Goal: Information Seeking & Learning: Learn about a topic

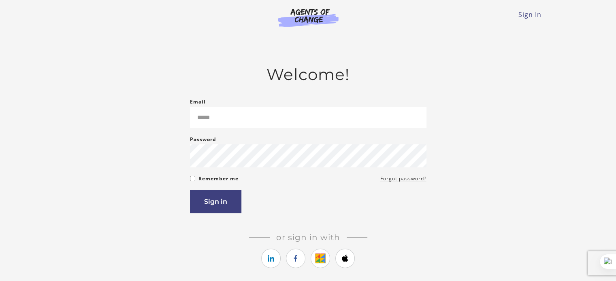
type input "**********"
click at [201, 210] on button "Sign in" at bounding box center [215, 201] width 51 height 23
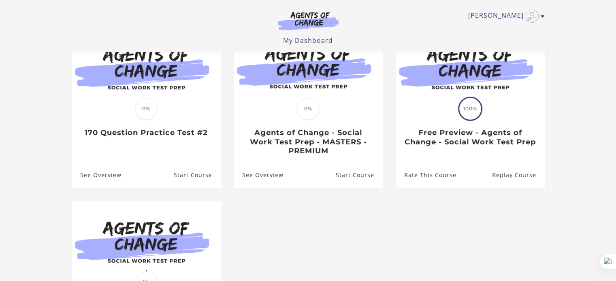
scroll to position [93, 0]
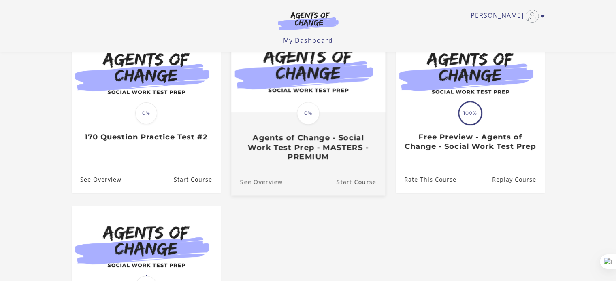
click at [281, 186] on link "See Overview" at bounding box center [256, 181] width 51 height 27
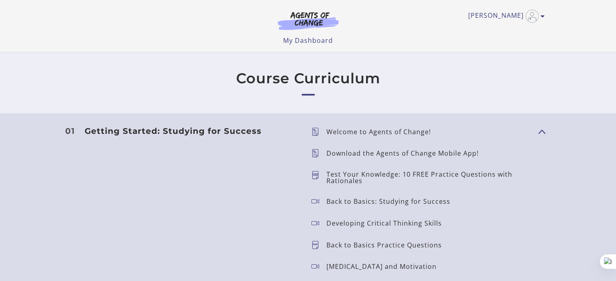
scroll to position [648, 0]
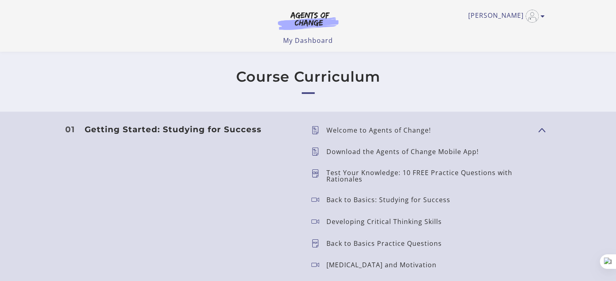
click at [339, 131] on p "Welcome to Agents of Change!" at bounding box center [381, 130] width 111 height 6
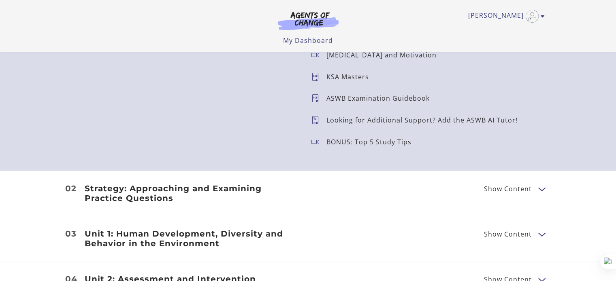
scroll to position [850, 0]
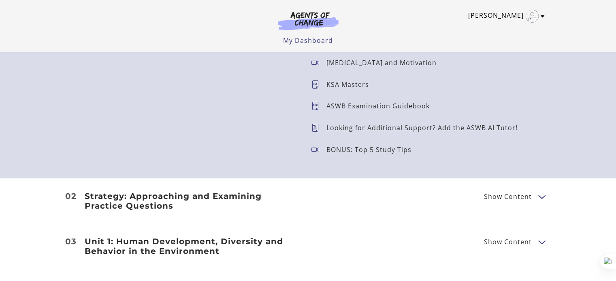
click at [542, 17] on icon "Toggle menu" at bounding box center [542, 16] width 4 height 6
click at [516, 28] on link "My Account" at bounding box center [510, 30] width 71 height 14
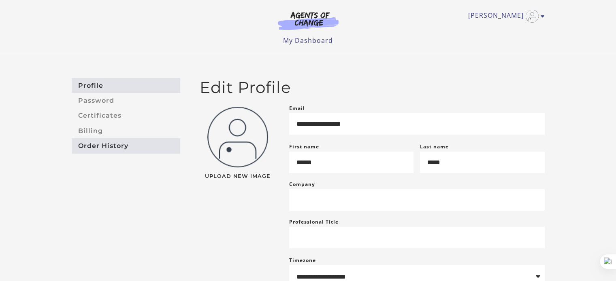
click at [86, 140] on link "Order History" at bounding box center [126, 145] width 108 height 15
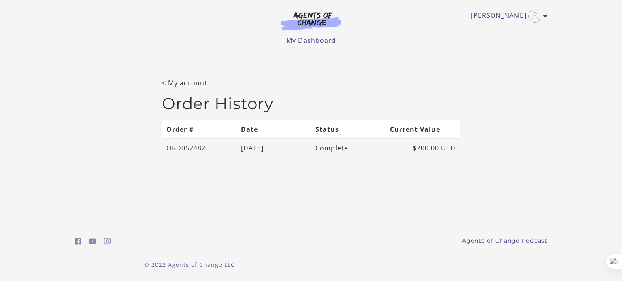
click at [197, 151] on link "ORD052482" at bounding box center [185, 148] width 39 height 9
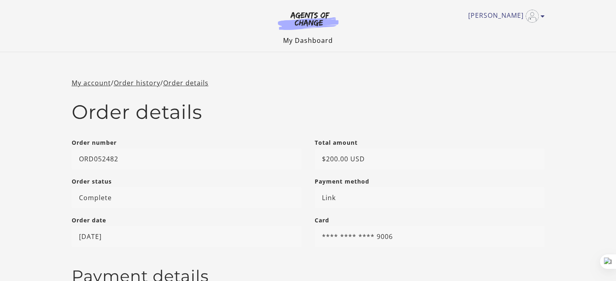
click at [314, 42] on link "My Dashboard" at bounding box center [308, 40] width 50 height 9
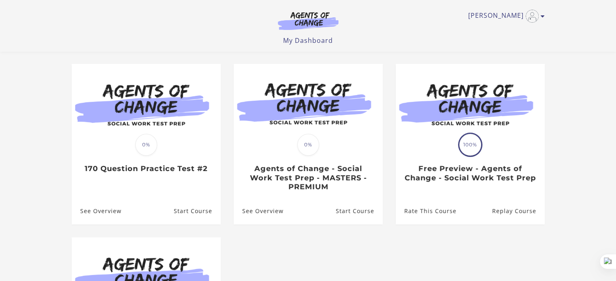
scroll to position [52, 0]
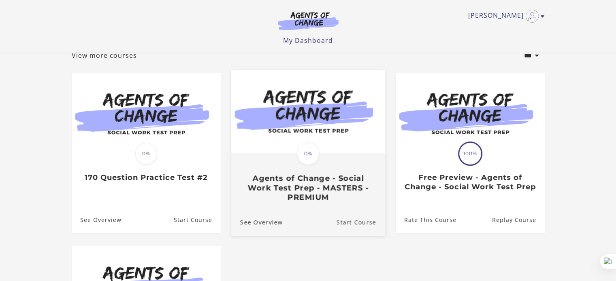
click at [361, 225] on link "Start Course" at bounding box center [360, 222] width 49 height 27
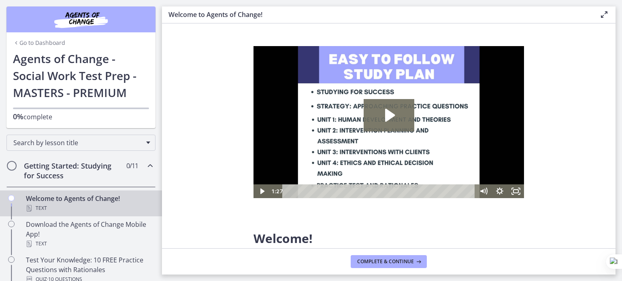
scroll to position [81, 0]
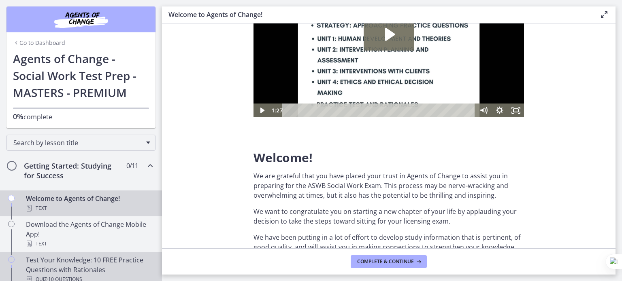
click at [86, 257] on div "Test Your Knowledge: 10 FREE Practice Questions with Rationales Quiz · 10 Quest…" at bounding box center [89, 269] width 126 height 29
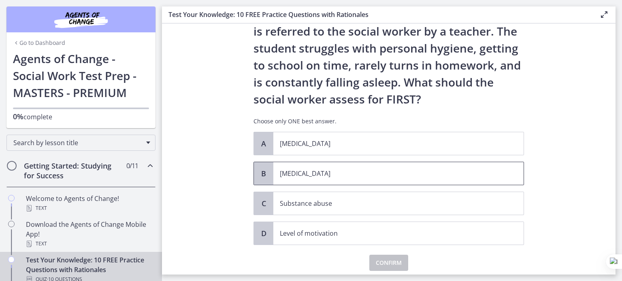
scroll to position [31, 0]
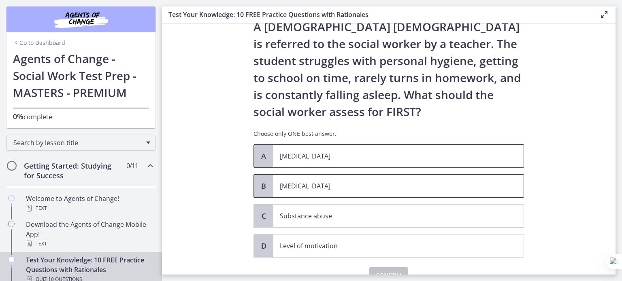
click at [384, 152] on p "Child abuse" at bounding box center [390, 156] width 221 height 10
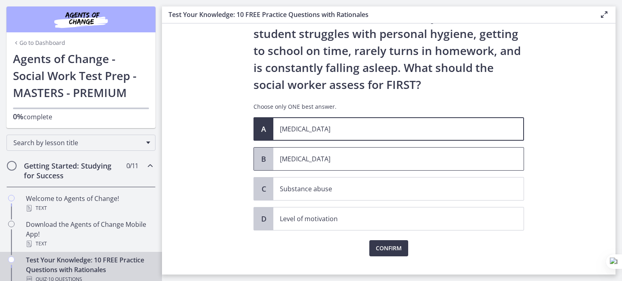
scroll to position [71, 0]
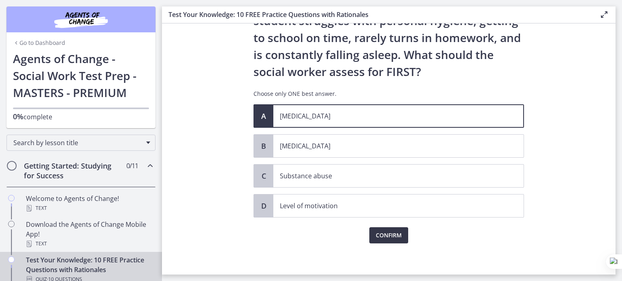
click at [385, 234] on span "Confirm" at bounding box center [389, 236] width 26 height 10
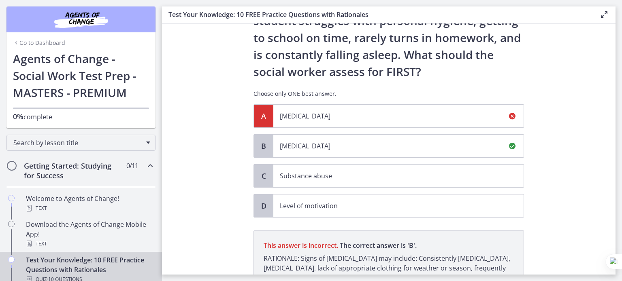
scroll to position [166, 0]
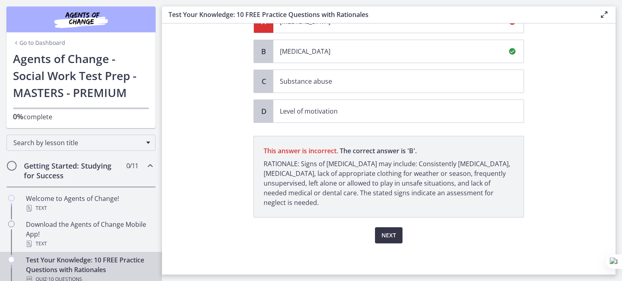
click at [385, 234] on span "Next" at bounding box center [388, 236] width 15 height 10
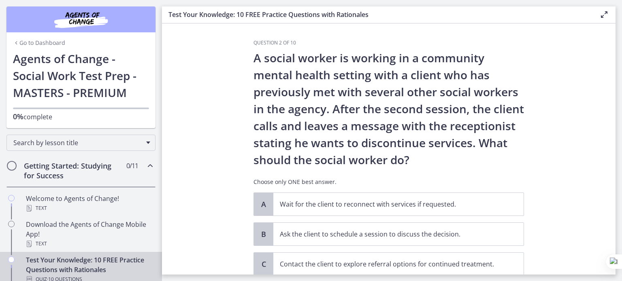
scroll to position [40, 0]
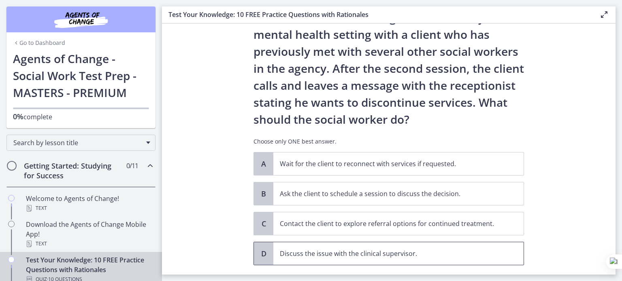
click at [405, 251] on p "Discuss the issue with the clinical supervisor." at bounding box center [390, 254] width 221 height 10
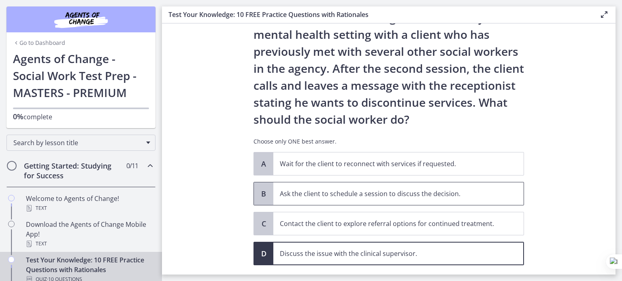
scroll to position [89, 0]
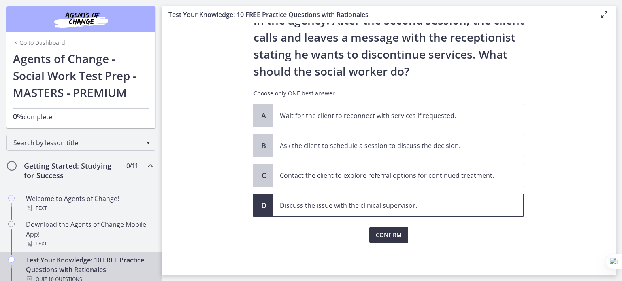
click at [390, 229] on button "Confirm" at bounding box center [388, 235] width 39 height 16
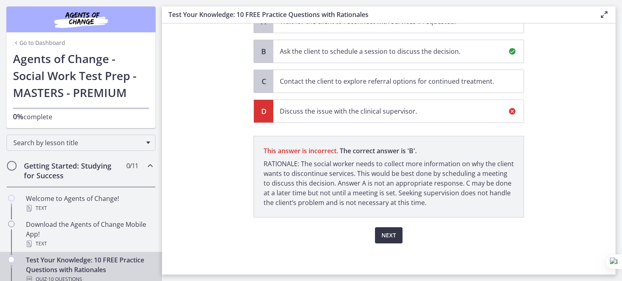
scroll to position [183, 0]
click at [378, 232] on button "Next" at bounding box center [389, 236] width 28 height 16
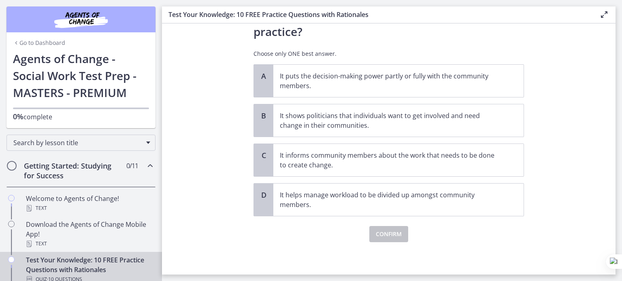
scroll to position [0, 0]
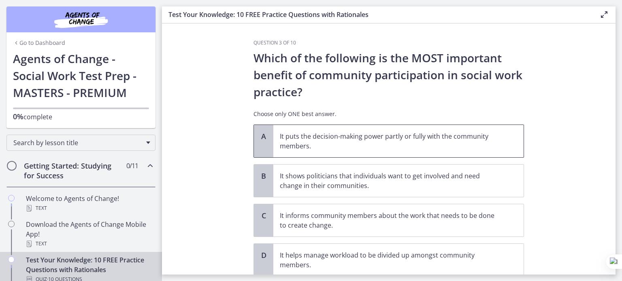
click at [387, 145] on p "It puts the decision-making power partly or fully with the community members." at bounding box center [390, 141] width 221 height 19
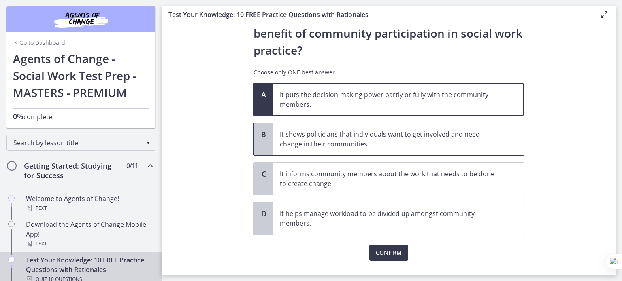
scroll to position [60, 0]
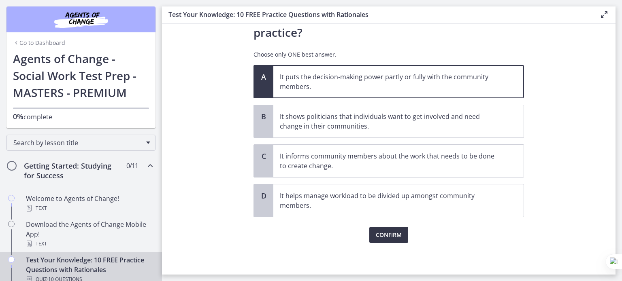
click at [382, 233] on span "Confirm" at bounding box center [389, 235] width 26 height 10
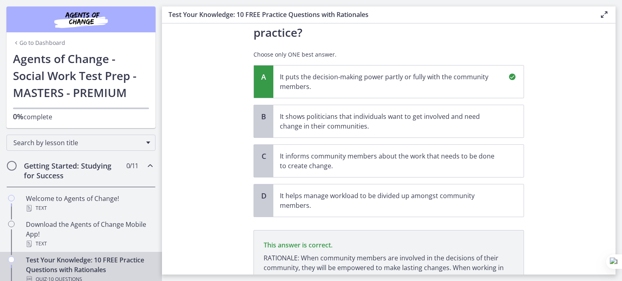
scroll to position [144, 0]
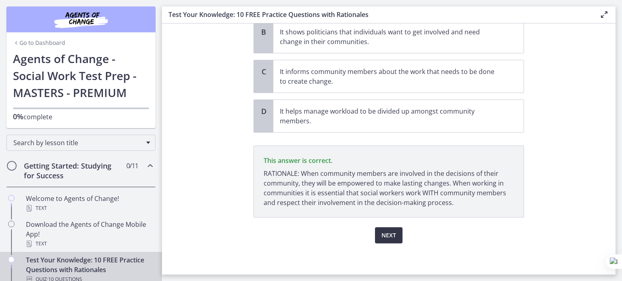
click at [387, 234] on span "Next" at bounding box center [388, 236] width 15 height 10
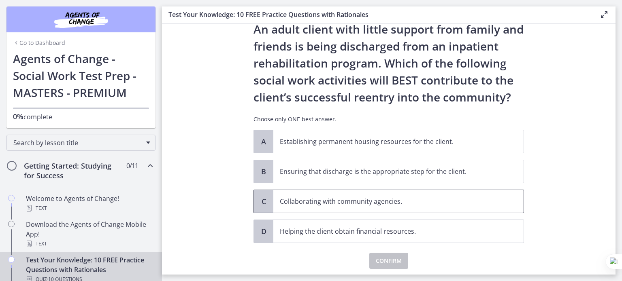
scroll to position [40, 0]
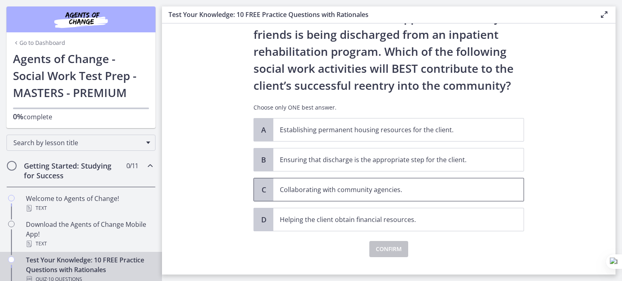
click at [391, 191] on p "Collaborating with community agencies." at bounding box center [390, 190] width 221 height 10
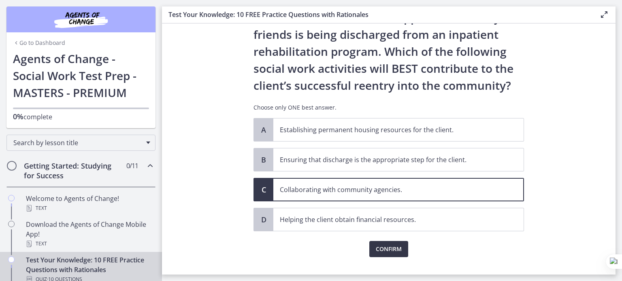
click at [395, 251] on span "Confirm" at bounding box center [389, 250] width 26 height 10
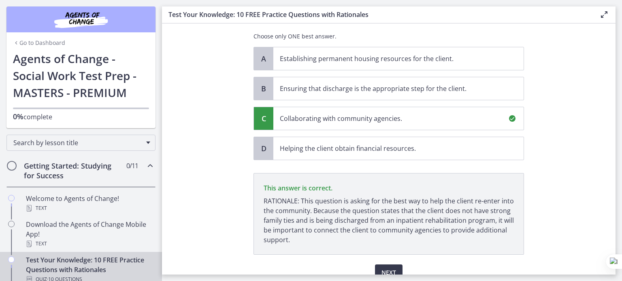
scroll to position [149, 0]
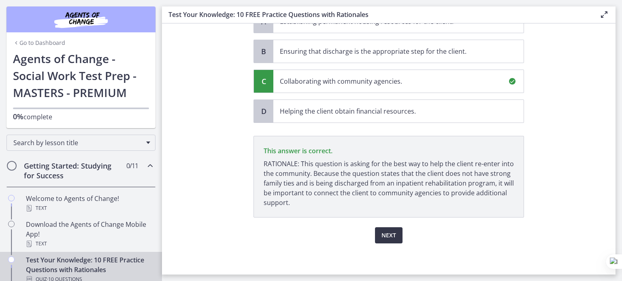
click at [391, 235] on span "Next" at bounding box center [388, 236] width 15 height 10
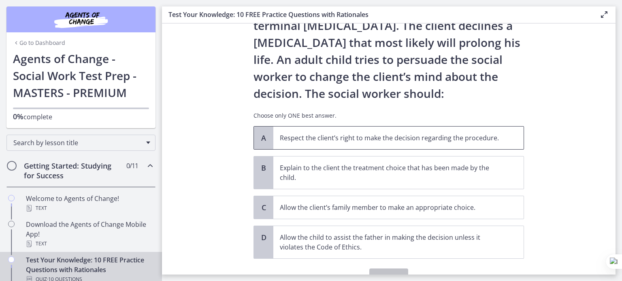
scroll to position [81, 0]
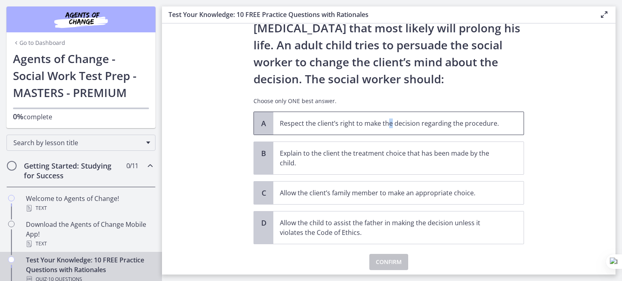
click at [385, 128] on p "Respect the client’s right to make the decision regarding the procedure." at bounding box center [390, 124] width 221 height 10
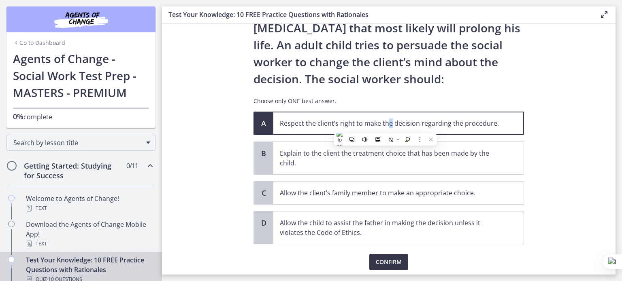
click at [376, 261] on span "Confirm" at bounding box center [389, 262] width 26 height 10
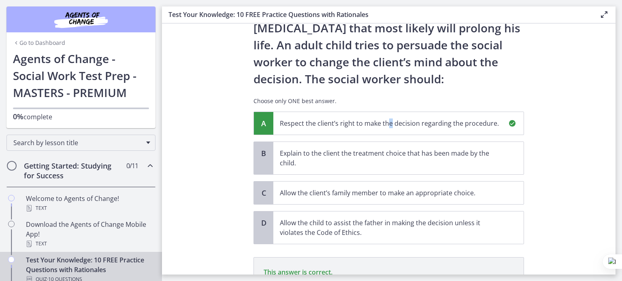
scroll to position [193, 0]
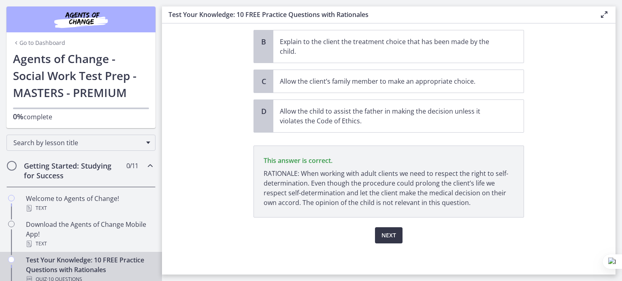
click at [385, 236] on span "Next" at bounding box center [388, 236] width 15 height 10
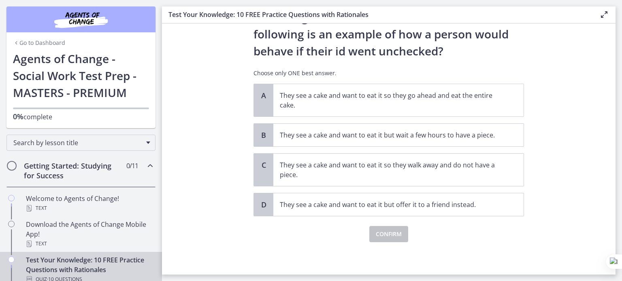
scroll to position [0, 0]
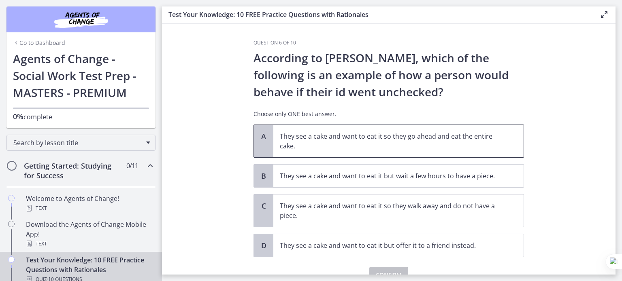
click at [408, 153] on span "They see a cake and want to eat it so they go ahead and eat the entire cake." at bounding box center [398, 141] width 250 height 32
click at [384, 272] on span "Confirm" at bounding box center [389, 275] width 26 height 10
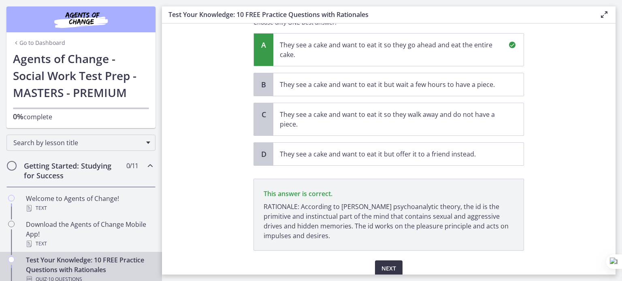
scroll to position [125, 0]
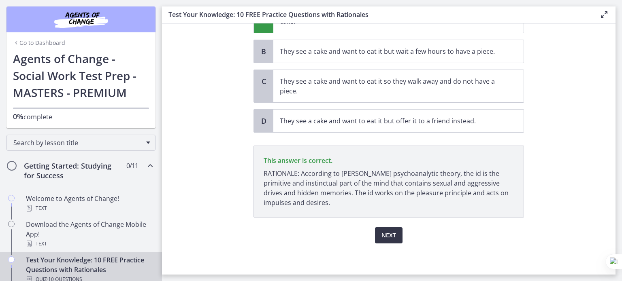
click at [387, 239] on button "Next" at bounding box center [389, 236] width 28 height 16
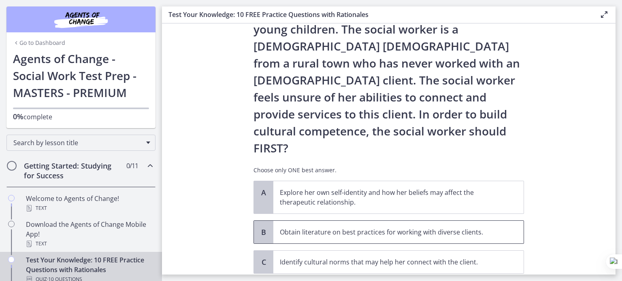
scroll to position [81, 0]
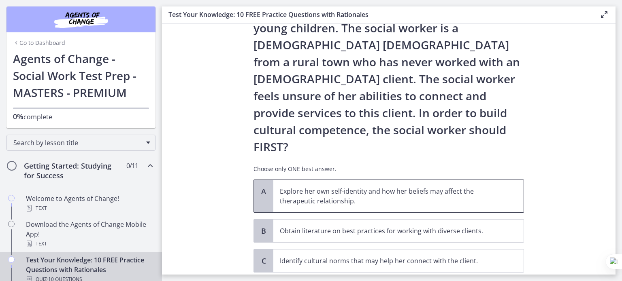
click at [402, 187] on p "Explore her own self-identity and how her beliefs may affect the therapeutic re…" at bounding box center [390, 196] width 221 height 19
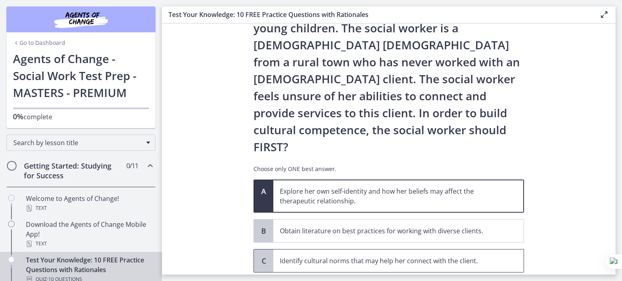
scroll to position [132, 0]
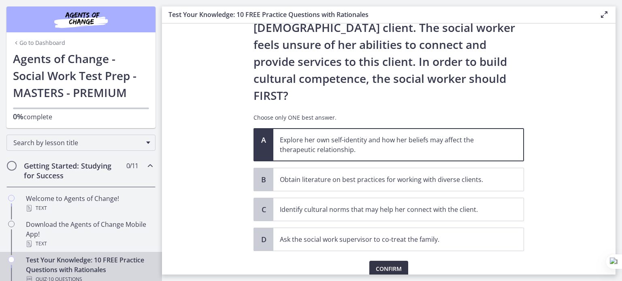
click at [389, 264] on span "Confirm" at bounding box center [389, 269] width 26 height 10
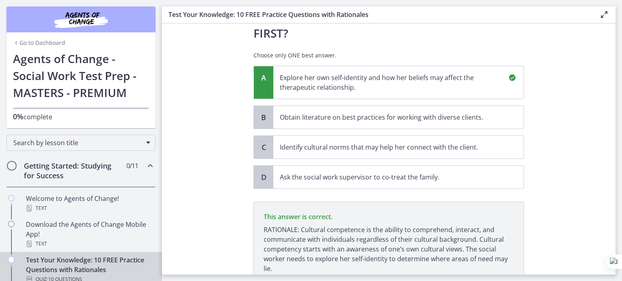
scroll to position [227, 0]
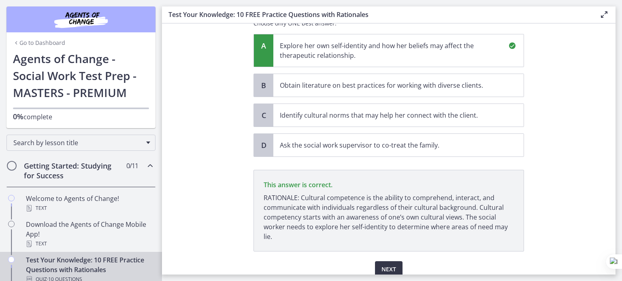
click at [389, 265] on span "Next" at bounding box center [388, 270] width 15 height 10
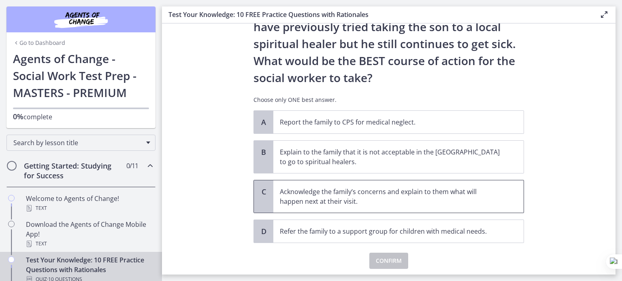
scroll to position [162, 0]
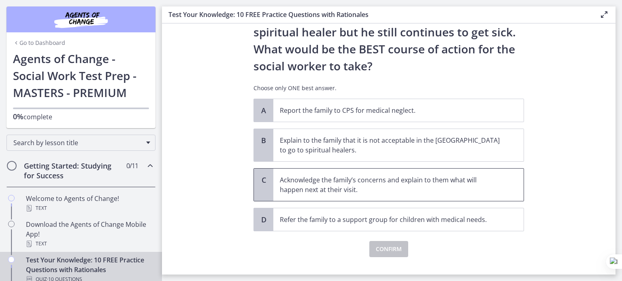
click at [424, 194] on p "Acknowledge the family’s concerns and explain to them what will happen next at …" at bounding box center [390, 184] width 221 height 19
click at [396, 245] on span "Confirm" at bounding box center [389, 250] width 26 height 10
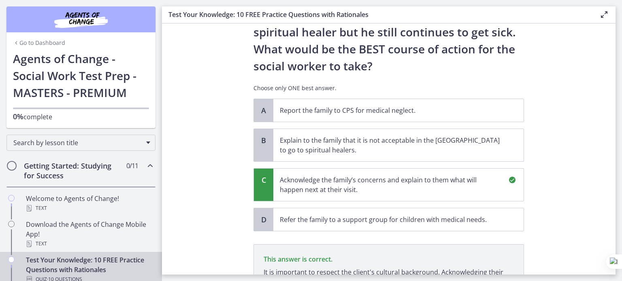
scroll to position [270, 0]
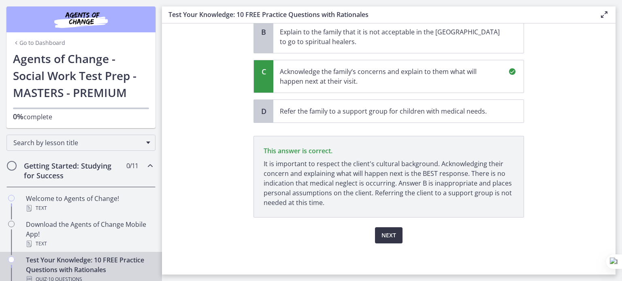
click at [393, 234] on button "Next" at bounding box center [389, 236] width 28 height 16
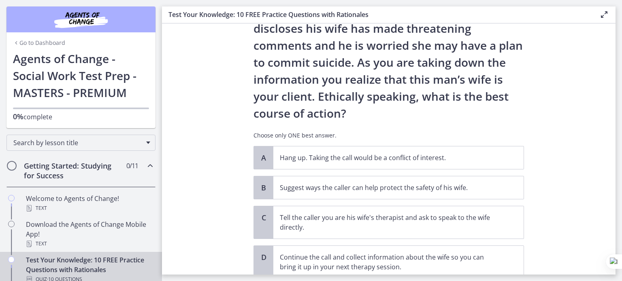
scroll to position [81, 0]
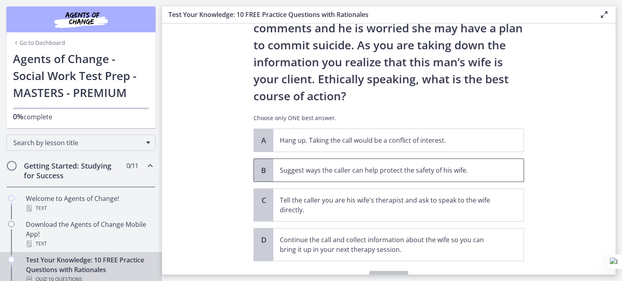
click at [392, 172] on p "Suggest ways the caller can help protect the safety of his wife." at bounding box center [390, 171] width 221 height 10
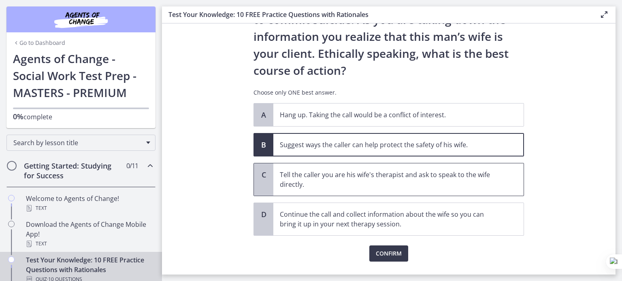
scroll to position [125, 0]
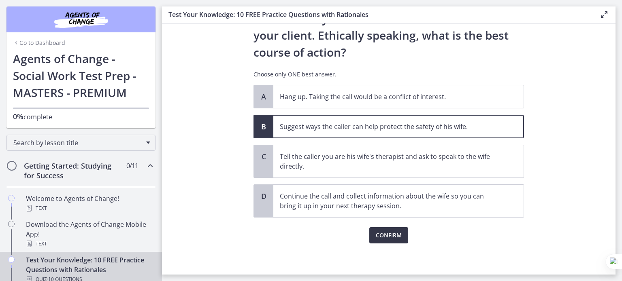
click at [391, 234] on span "Confirm" at bounding box center [389, 236] width 26 height 10
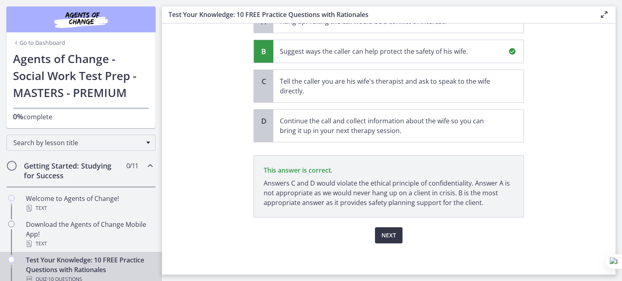
scroll to position [200, 0]
click at [387, 238] on span "Next" at bounding box center [388, 236] width 15 height 10
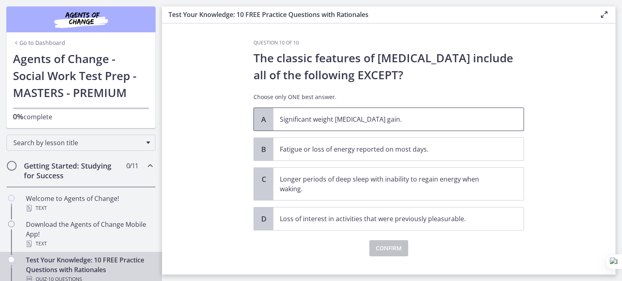
click at [381, 123] on p "Significant weight loss or weight gain." at bounding box center [390, 120] width 221 height 10
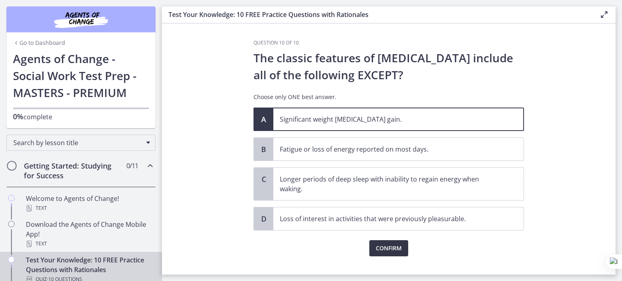
click at [389, 249] on span "Confirm" at bounding box center [389, 249] width 26 height 10
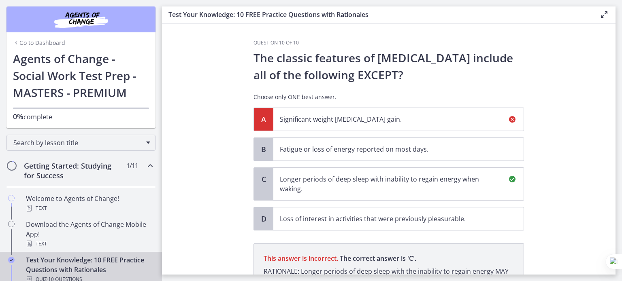
scroll to position [108, 0]
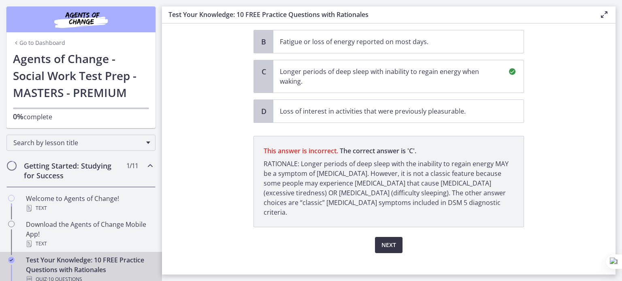
click at [387, 240] on span "Next" at bounding box center [388, 245] width 15 height 10
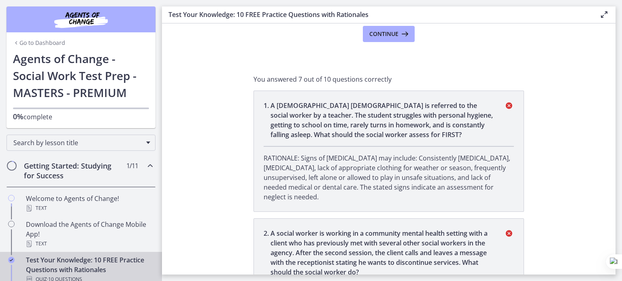
scroll to position [0, 0]
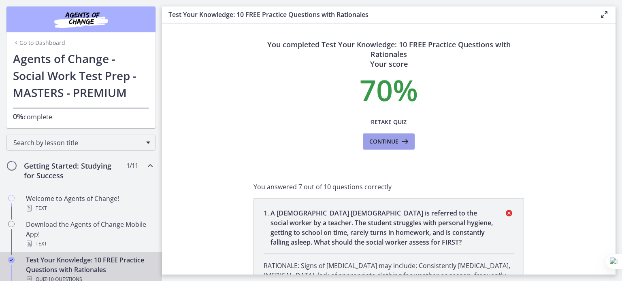
click at [398, 144] on icon at bounding box center [403, 142] width 11 height 10
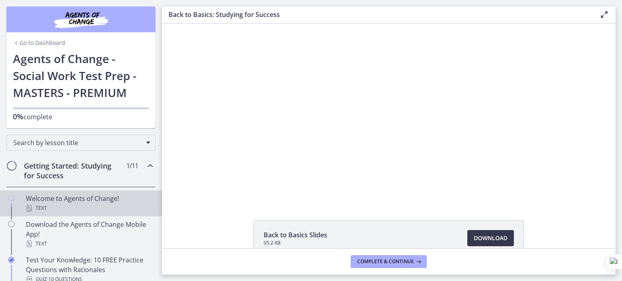
click at [96, 203] on div "Welcome to Agents of Change! Text" at bounding box center [89, 203] width 126 height 19
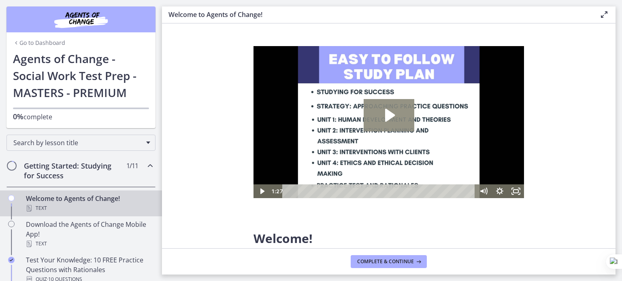
click at [395, 119] on icon "Play Video: c1o6hcmjueu5qasqsu00.mp4" at bounding box center [389, 115] width 51 height 32
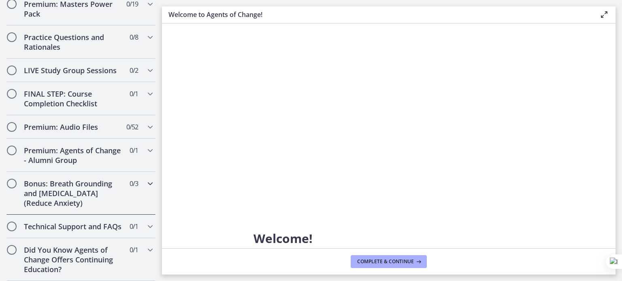
scroll to position [737, 0]
click at [384, 264] on span "Complete & continue" at bounding box center [385, 262] width 57 height 6
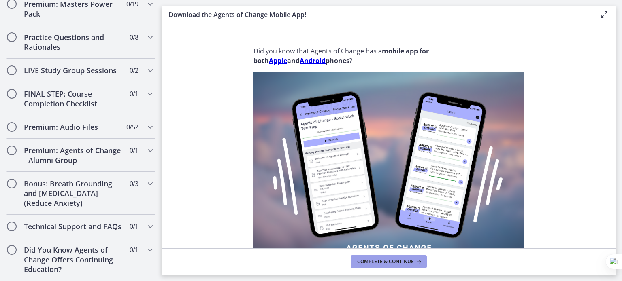
click at [384, 264] on span "Complete & continue" at bounding box center [385, 262] width 57 height 6
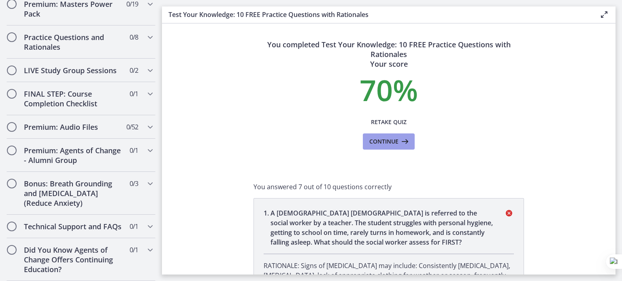
click at [384, 144] on span "Continue" at bounding box center [383, 142] width 29 height 10
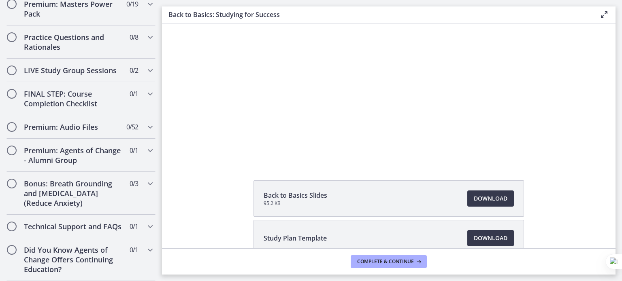
scroll to position [5, 0]
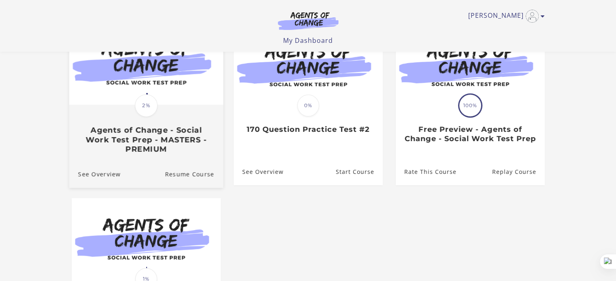
scroll to position [81, 0]
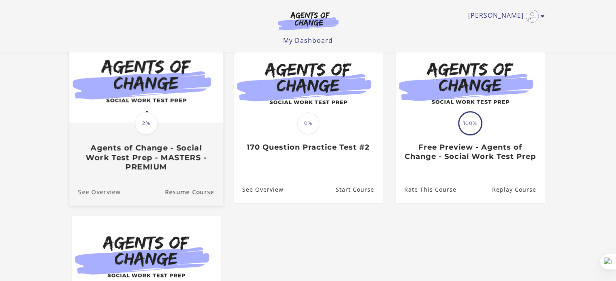
click at [103, 196] on link "See Overview" at bounding box center [94, 192] width 51 height 27
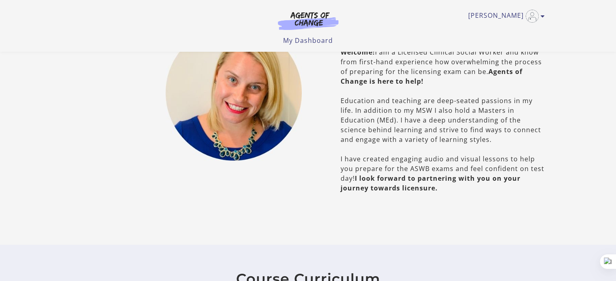
scroll to position [607, 0]
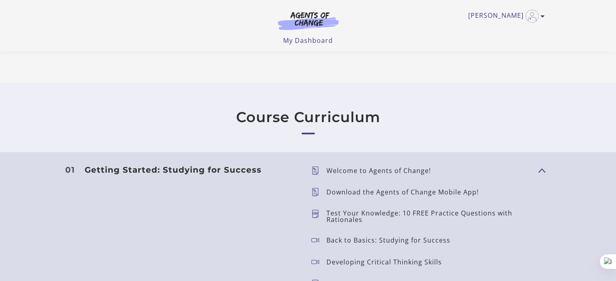
click at [351, 194] on p "Download the Agents of Change Mobile App!" at bounding box center [405, 192] width 159 height 6
click at [313, 192] on icon at bounding box center [318, 192] width 15 height 8
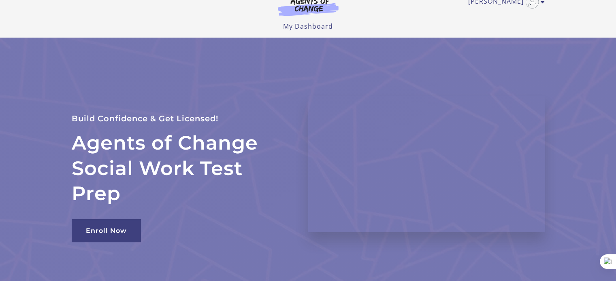
scroll to position [0, 0]
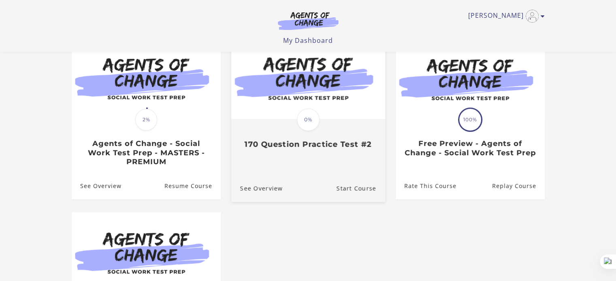
scroll to position [81, 0]
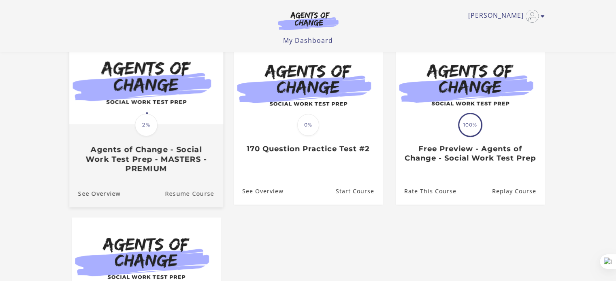
click at [199, 191] on link "Resume Course" at bounding box center [194, 193] width 58 height 27
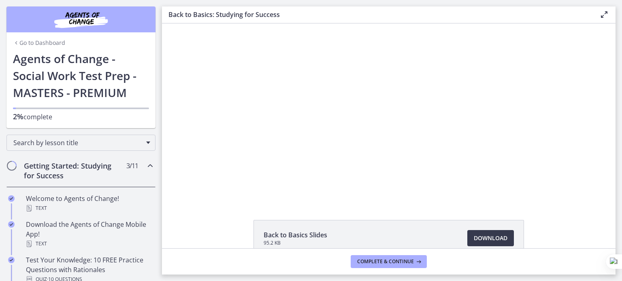
click at [94, 170] on h2 "Getting Started: Studying for Success" at bounding box center [73, 170] width 99 height 19
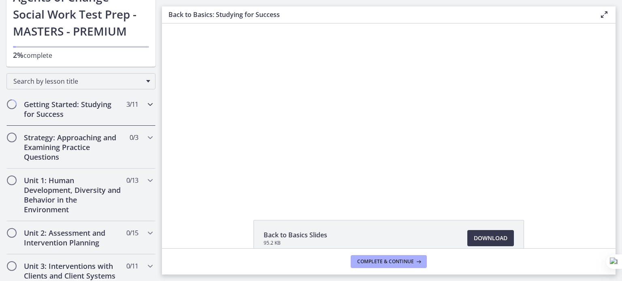
scroll to position [81, 0]
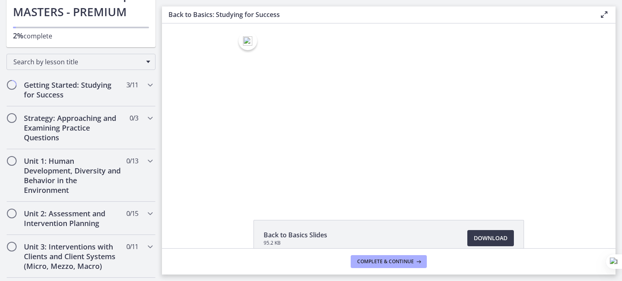
click at [194, 181] on div "Scanning for deepfakes Click for sound @keyframes VOLUME_SMALL_WAVE_FLASH { 0% …" at bounding box center [388, 112] width 453 height 178
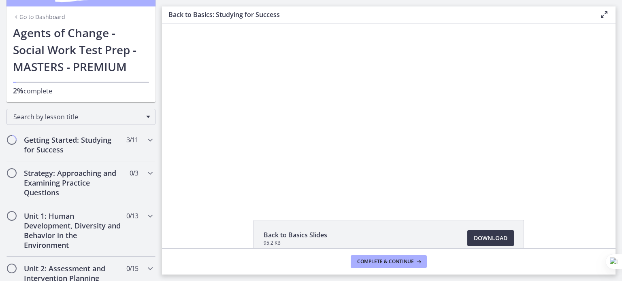
scroll to position [0, 0]
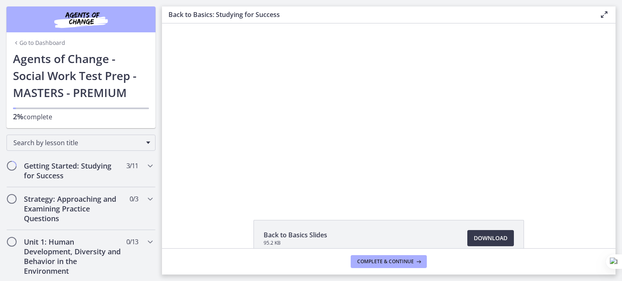
drag, startPoint x: 159, startPoint y: 61, endPoint x: 2, endPoint y: 5, distance: 166.3
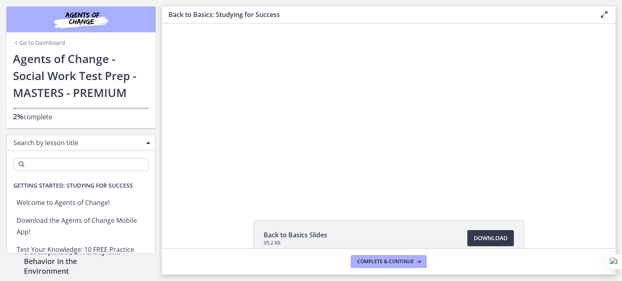
click at [146, 144] on span "Chapters" at bounding box center [148, 143] width 4 height 2
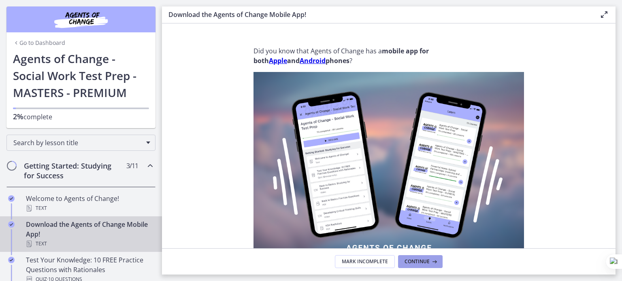
click at [404, 261] on button "Continue" at bounding box center [420, 261] width 45 height 13
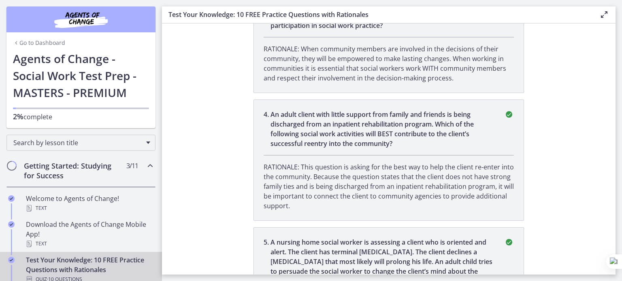
scroll to position [486, 0]
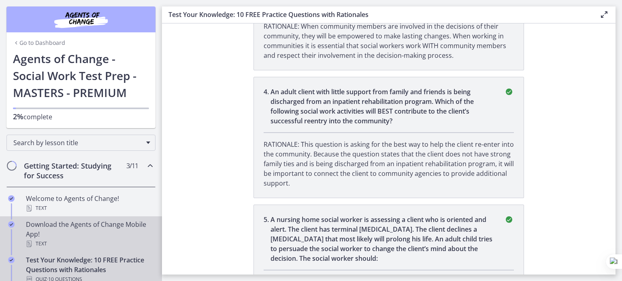
click at [82, 223] on div "Download the Agents of Change Mobile App! Text" at bounding box center [89, 234] width 126 height 29
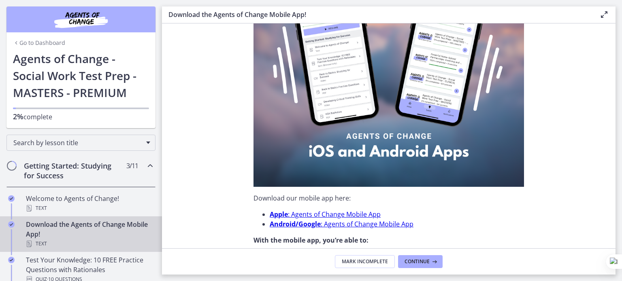
scroll to position [162, 0]
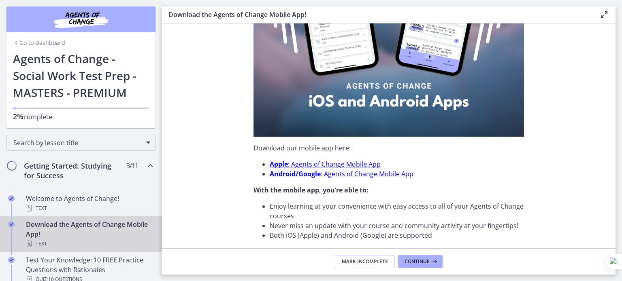
click at [337, 163] on link "Apple : Agents of Change Mobile App" at bounding box center [325, 164] width 111 height 9
